Goal: Transaction & Acquisition: Download file/media

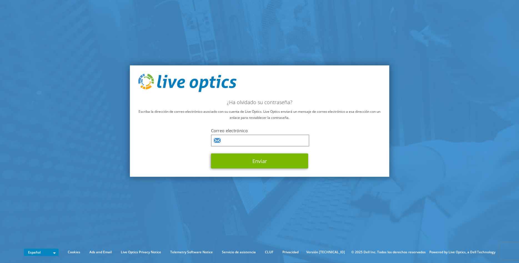
click at [256, 141] on input "text" at bounding box center [260, 140] width 98 height 12
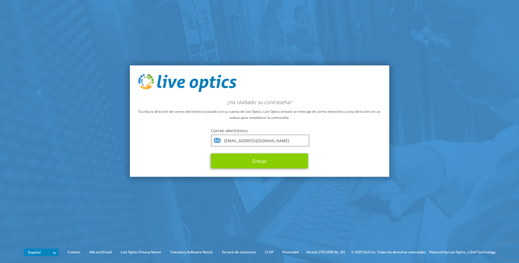
type input "[EMAIL_ADDRESS][DOMAIN_NAME]"
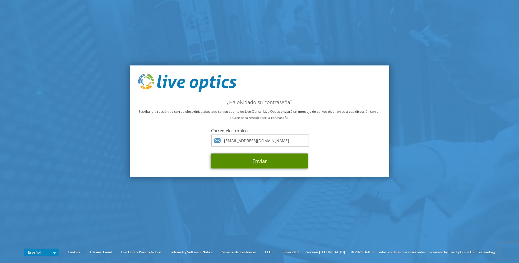
click at [270, 160] on button "Enviar" at bounding box center [259, 160] width 97 height 15
click at [268, 163] on button "Enviar" at bounding box center [259, 160] width 97 height 15
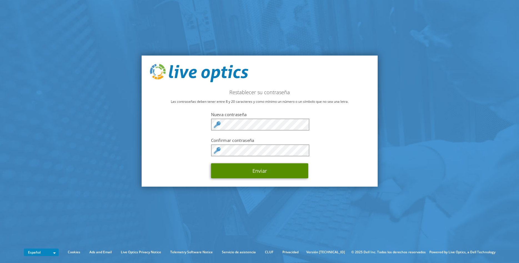
click at [259, 171] on button "Enviar" at bounding box center [259, 170] width 97 height 15
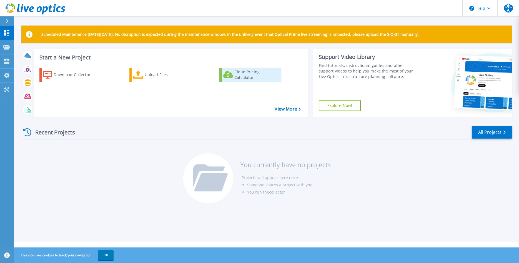
click at [257, 78] on div "Cloud Pricing Calculator" at bounding box center [256, 74] width 44 height 11
click at [298, 111] on link "View More" at bounding box center [288, 108] width 26 height 5
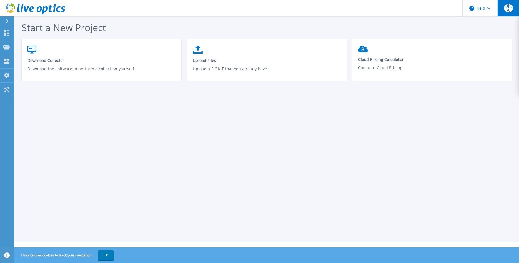
click at [508, 7] on span "OJCA" at bounding box center [508, 8] width 9 height 9
click at [258, 146] on div "Start a New Project Download Collector Download the software to perform a colle…" at bounding box center [266, 121] width 505 height 242
click at [4, 33] on icon at bounding box center [6, 32] width 7 height 5
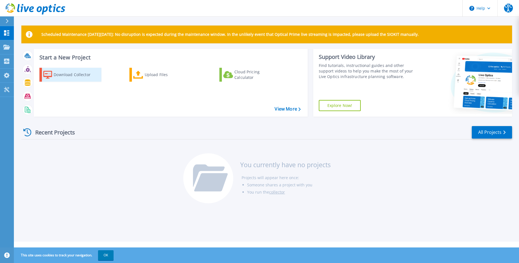
click at [72, 76] on div "Download Collector" at bounding box center [76, 74] width 44 height 11
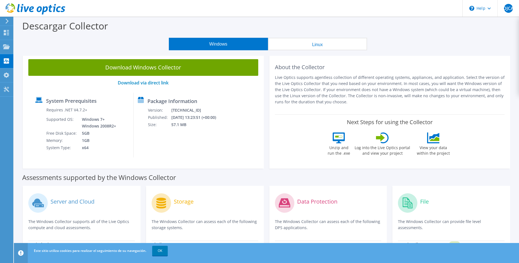
click at [320, 44] on button "Linux" at bounding box center [317, 44] width 99 height 12
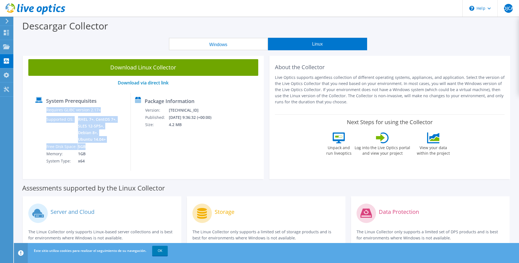
drag, startPoint x: 44, startPoint y: 146, endPoint x: 93, endPoint y: 144, distance: 48.6
click at [93, 144] on div "Requires GLIBC version 2.17+ Supported OS: RHEL 7+, CentOS 7+, SLES 12-SP5+, De…" at bounding box center [76, 135] width 82 height 58
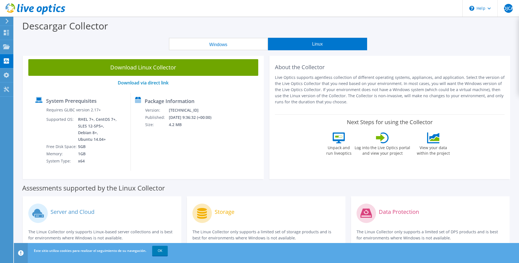
click at [102, 154] on td "1GB" at bounding box center [98, 153] width 40 height 7
click at [509, 9] on span "OJCA" at bounding box center [508, 8] width 9 height 9
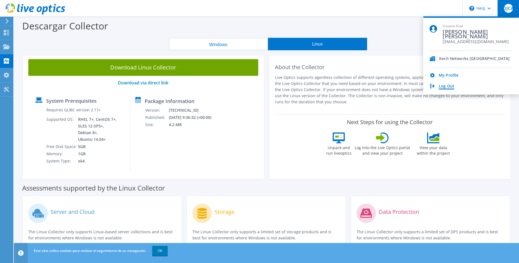
click at [443, 87] on link "Log Out" at bounding box center [447, 86] width 16 height 5
